Goal: Find contact information: Find contact information

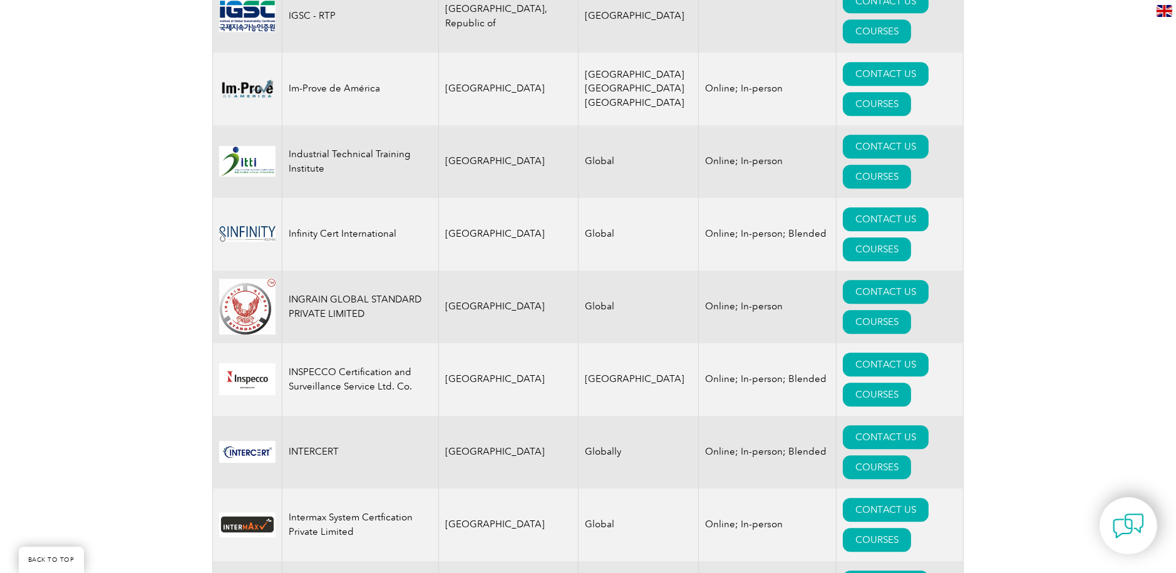
scroll to position [9327, 0]
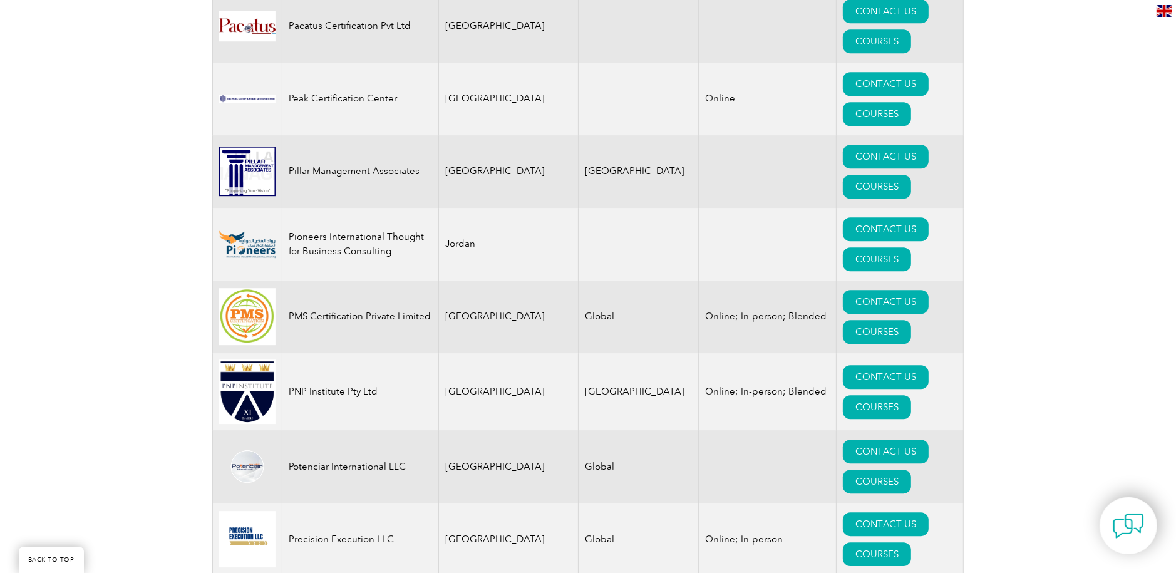
scroll to position [14961, 0]
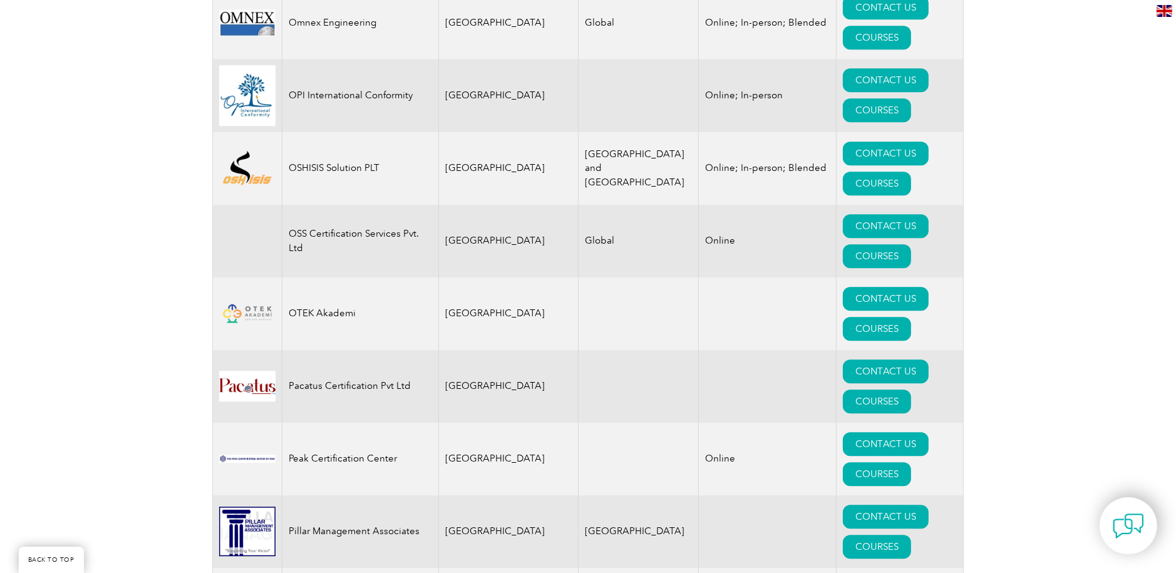
scroll to position [14523, 0]
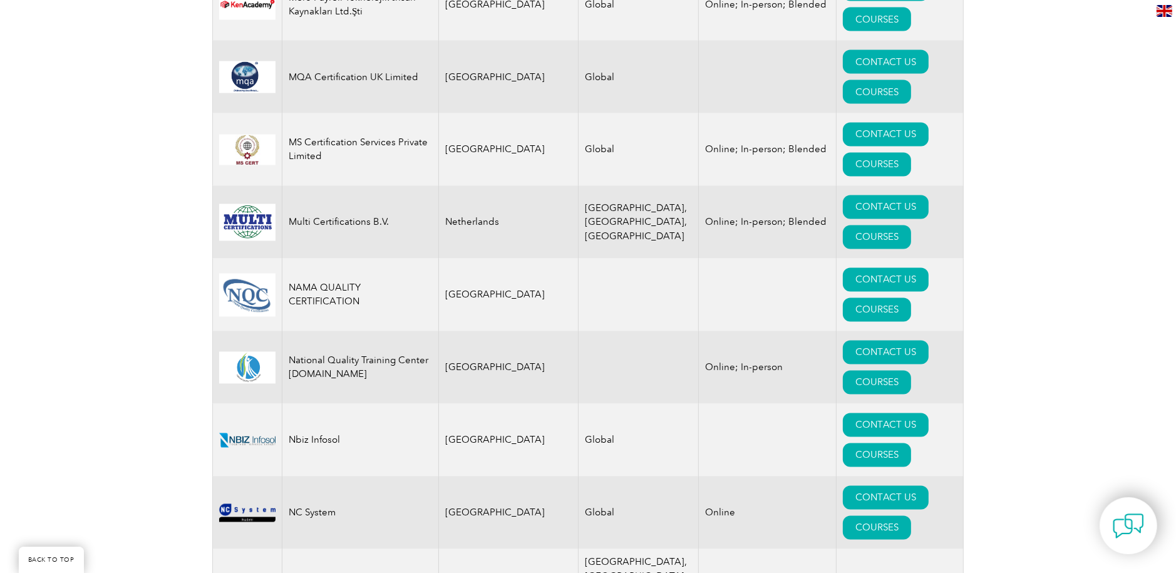
scroll to position [13333, 0]
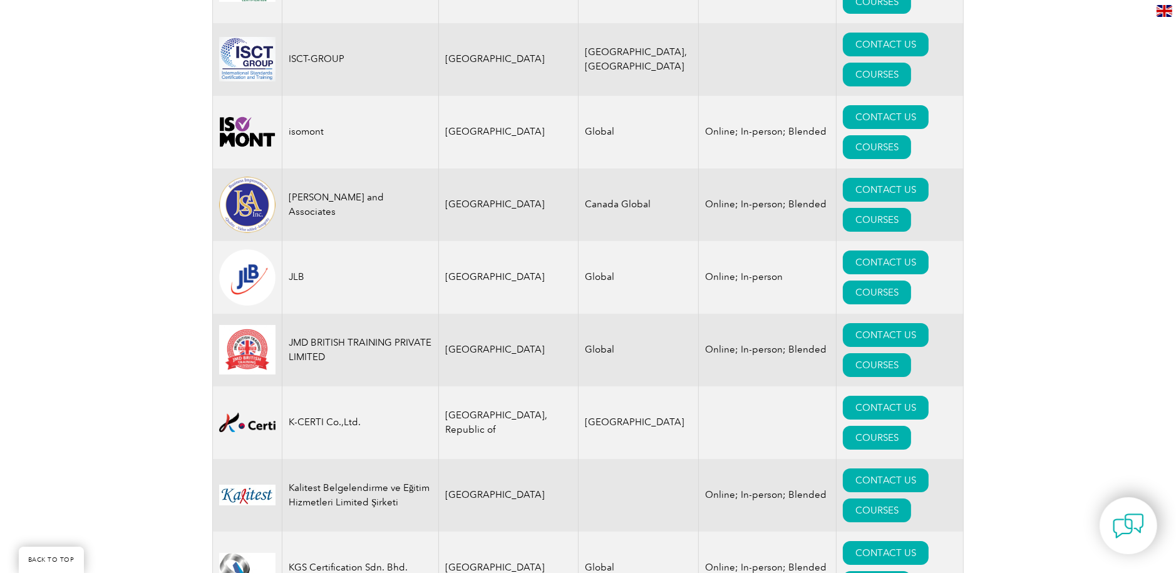
scroll to position [10642, 0]
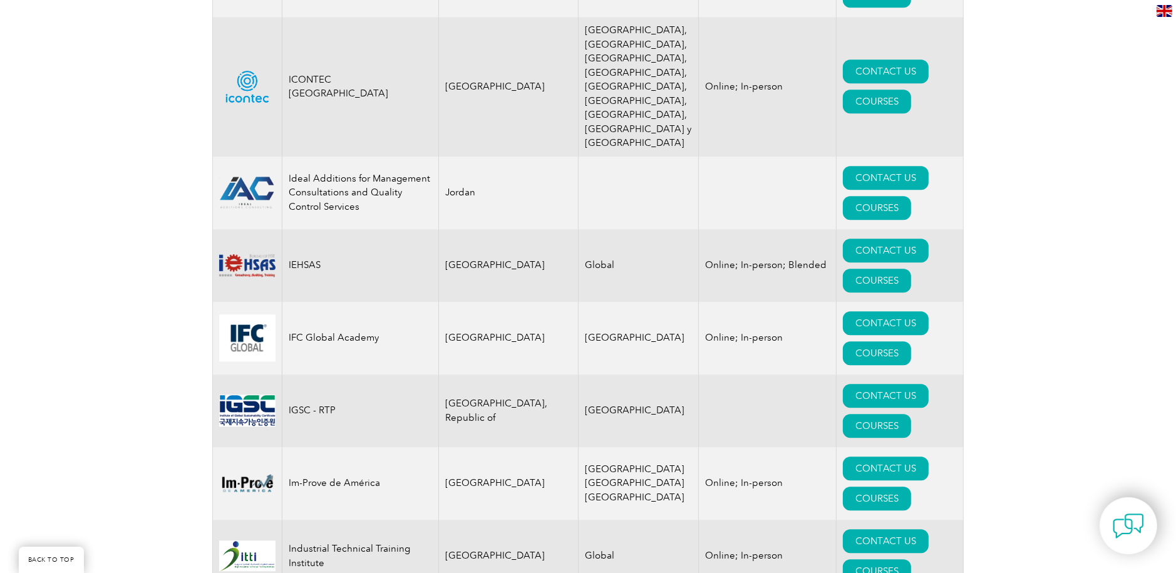
scroll to position [8889, 0]
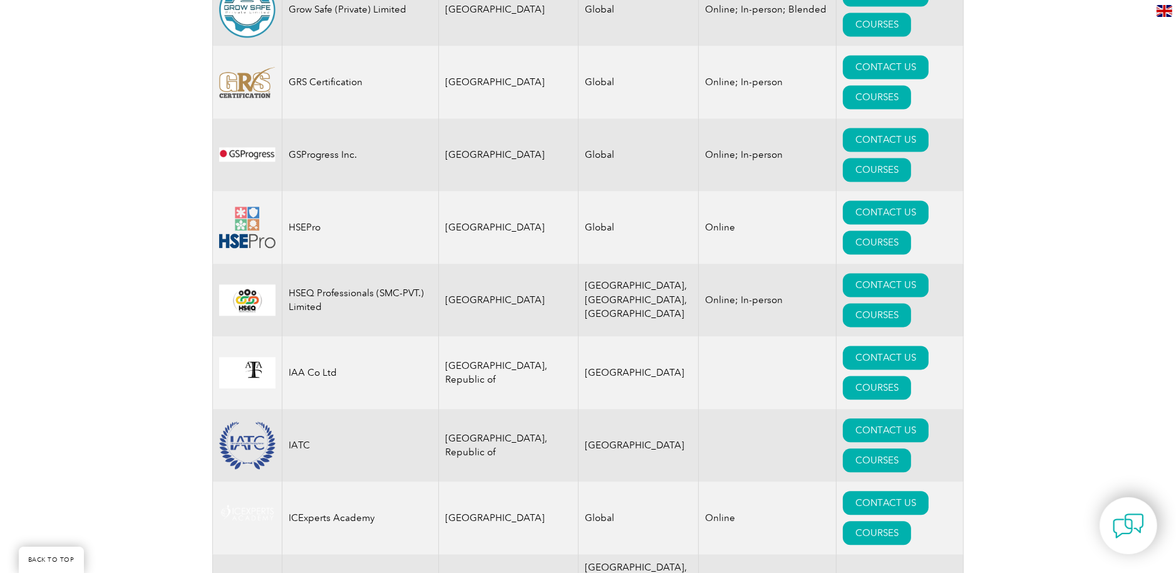
scroll to position [8325, 0]
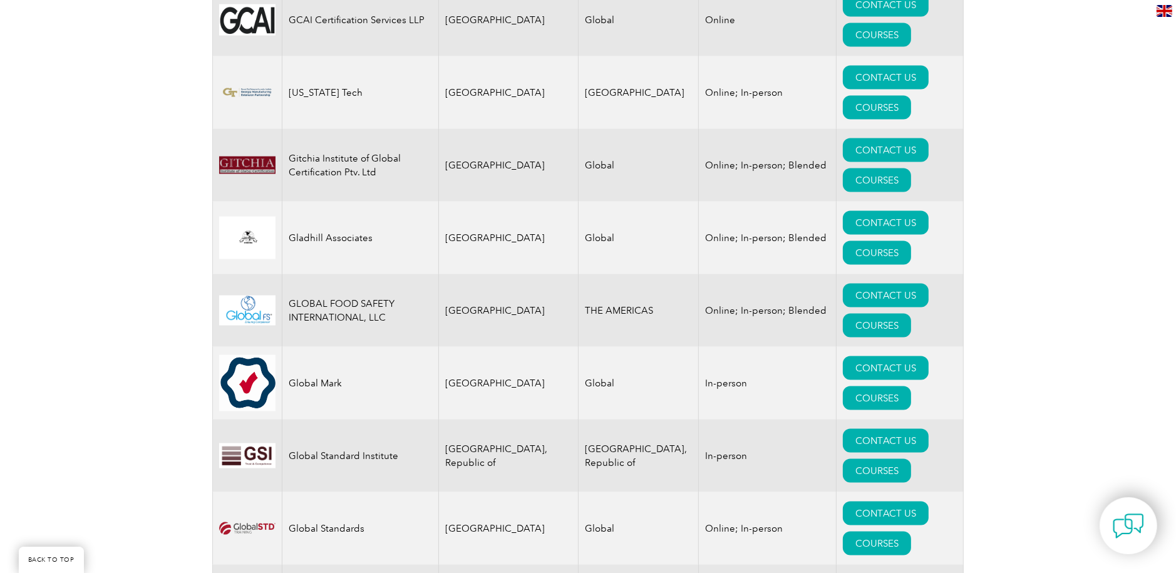
scroll to position [7512, 0]
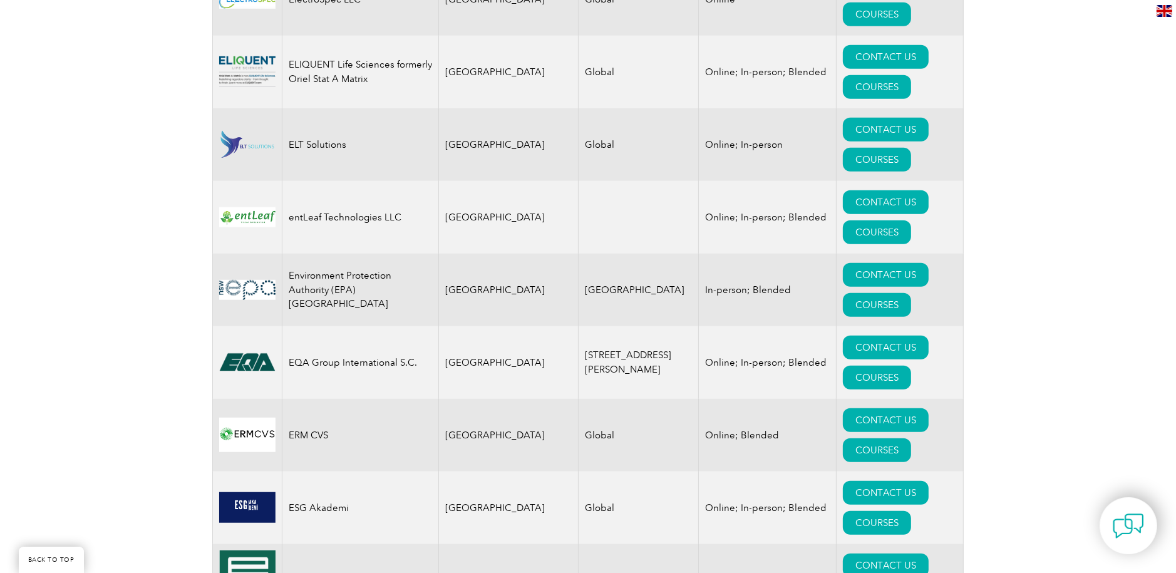
scroll to position [6072, 0]
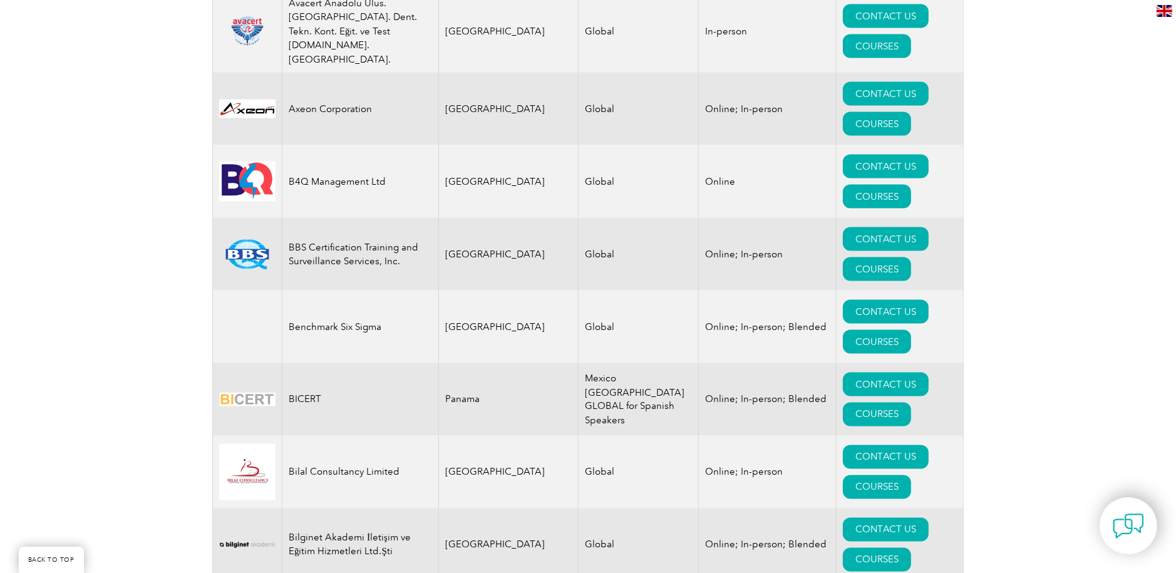
scroll to position [2316, 0]
